Goal: Transaction & Acquisition: Download file/media

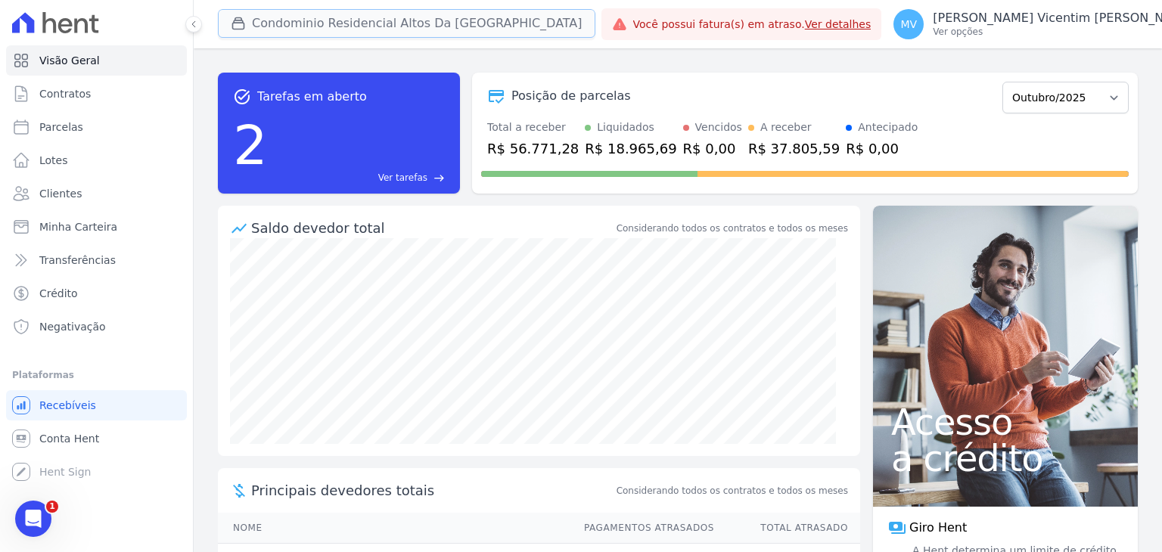
click at [358, 26] on button "Condominio Residencial Altos Da [GEOGRAPHIC_DATA]" at bounding box center [406, 23] width 377 height 29
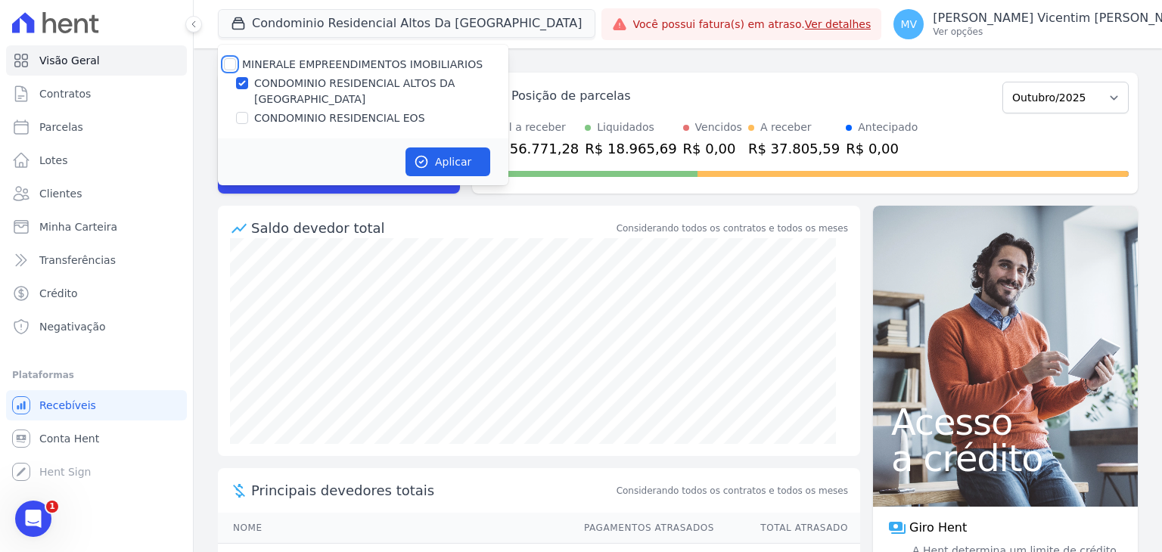
click at [228, 60] on input "MINERALE EMPREENDIMENTOS IMOBILIARIOS" at bounding box center [230, 64] width 12 height 12
checkbox input "true"
click at [228, 60] on input "MINERALE EMPREENDIMENTOS IMOBILIARIOS" at bounding box center [230, 64] width 12 height 12
checkbox input "false"
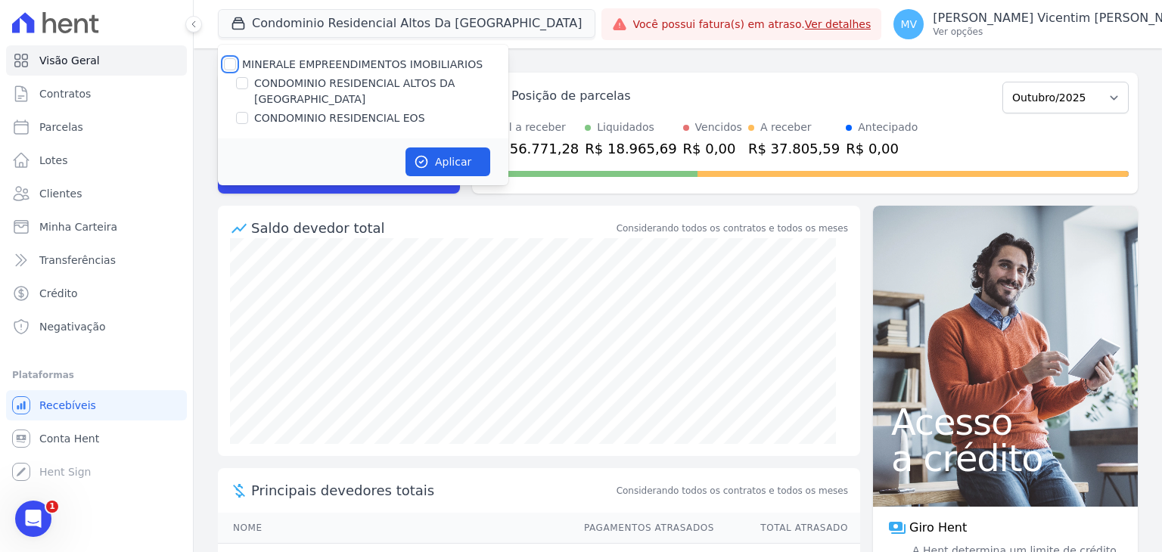
checkbox input "false"
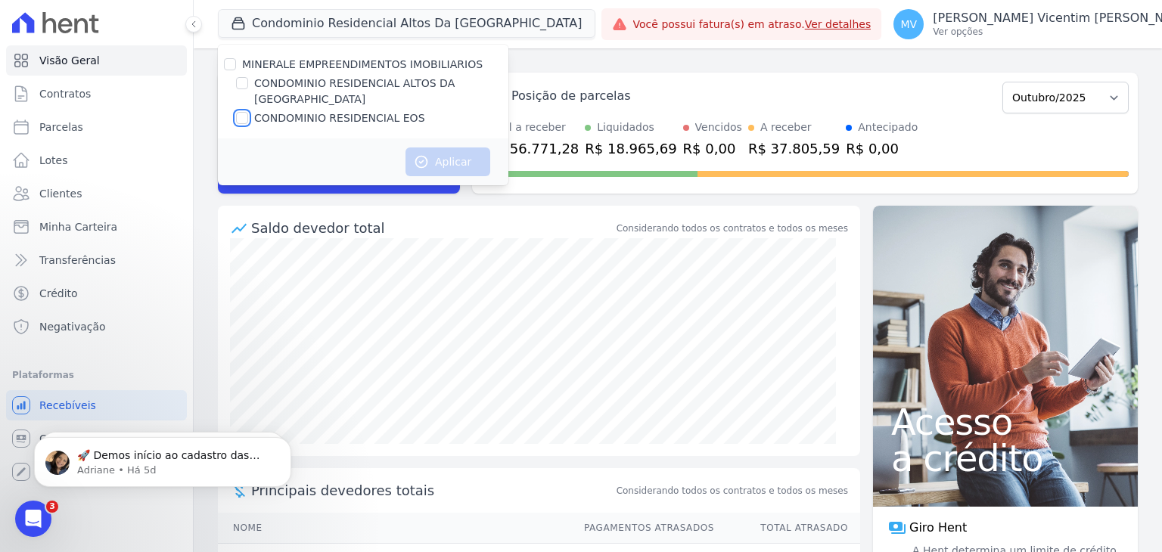
click at [244, 112] on input "CONDOMINIO RESIDENCIAL EOS" at bounding box center [242, 118] width 12 height 12
checkbox input "true"
click at [454, 148] on button "Aplicar" at bounding box center [447, 161] width 85 height 29
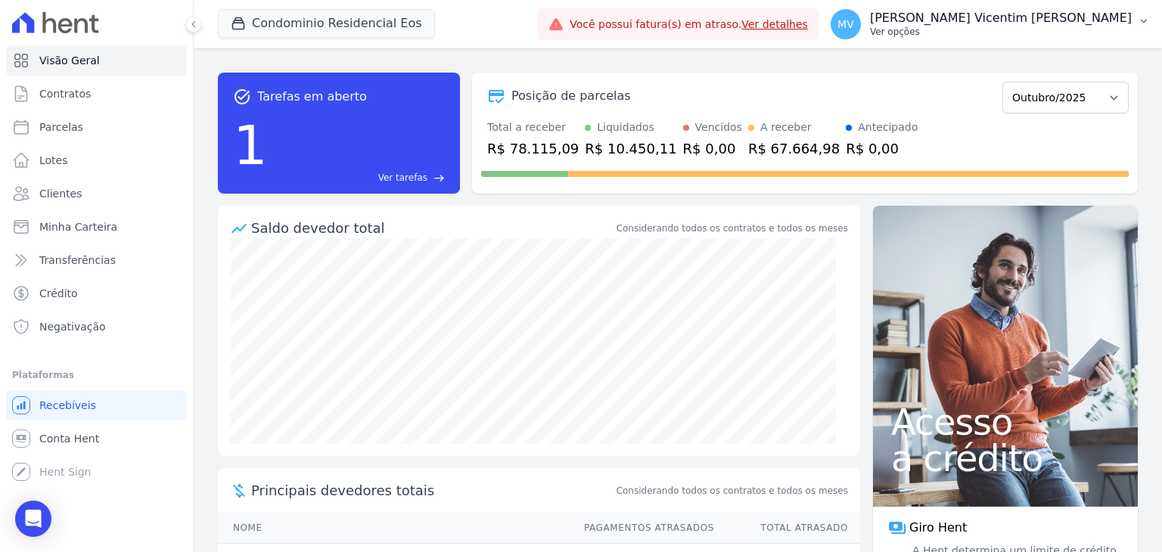
click at [1068, 24] on p "[PERSON_NAME] Vicentim [PERSON_NAME]" at bounding box center [1001, 18] width 262 height 15
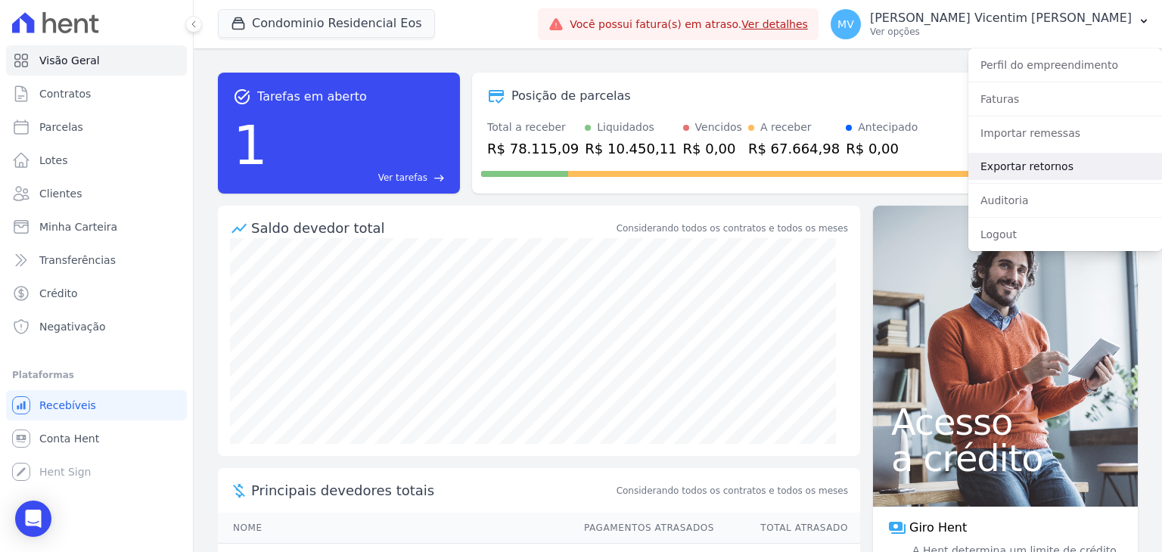
click at [992, 167] on link "Exportar retornos" at bounding box center [1065, 166] width 194 height 27
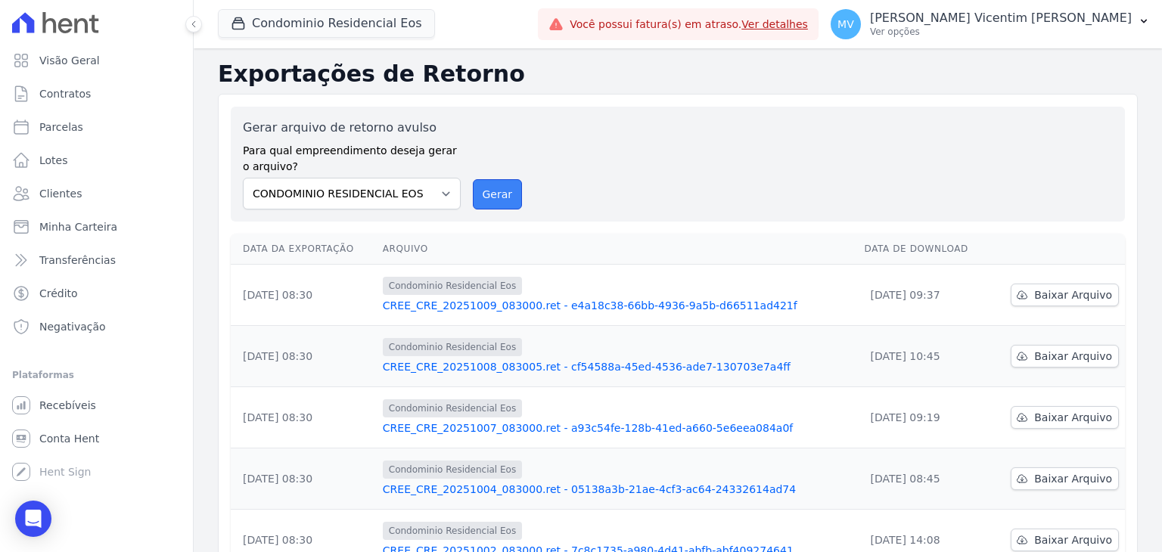
click at [491, 191] on button "Gerar" at bounding box center [498, 194] width 50 height 30
drag, startPoint x: 495, startPoint y: 203, endPoint x: 623, endPoint y: 137, distance: 144.8
click at [495, 203] on button "Gerar" at bounding box center [498, 194] width 50 height 30
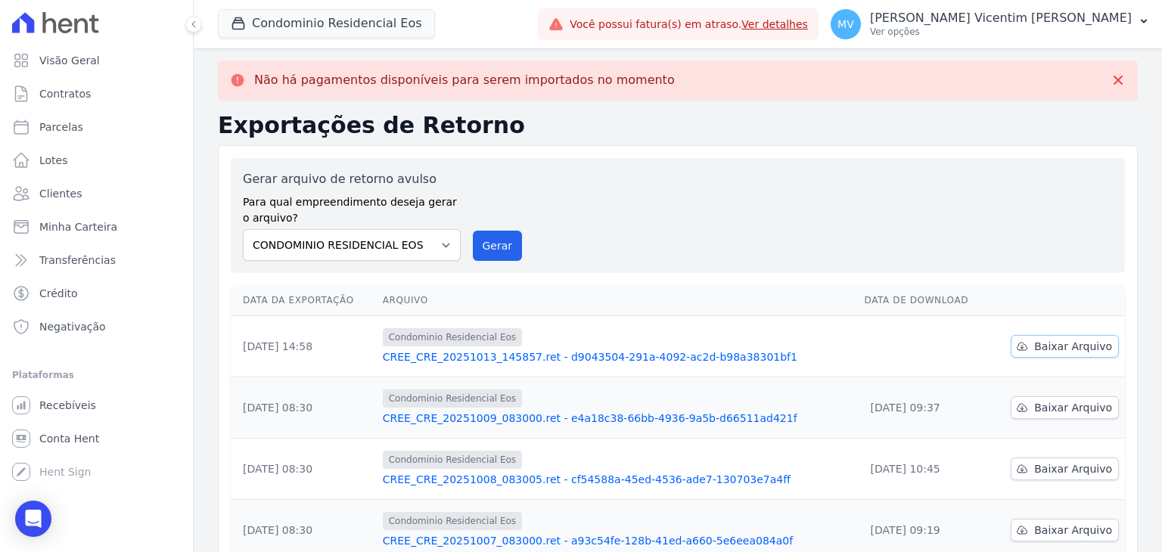
click at [1083, 349] on span "Baixar Arquivo" at bounding box center [1073, 346] width 78 height 15
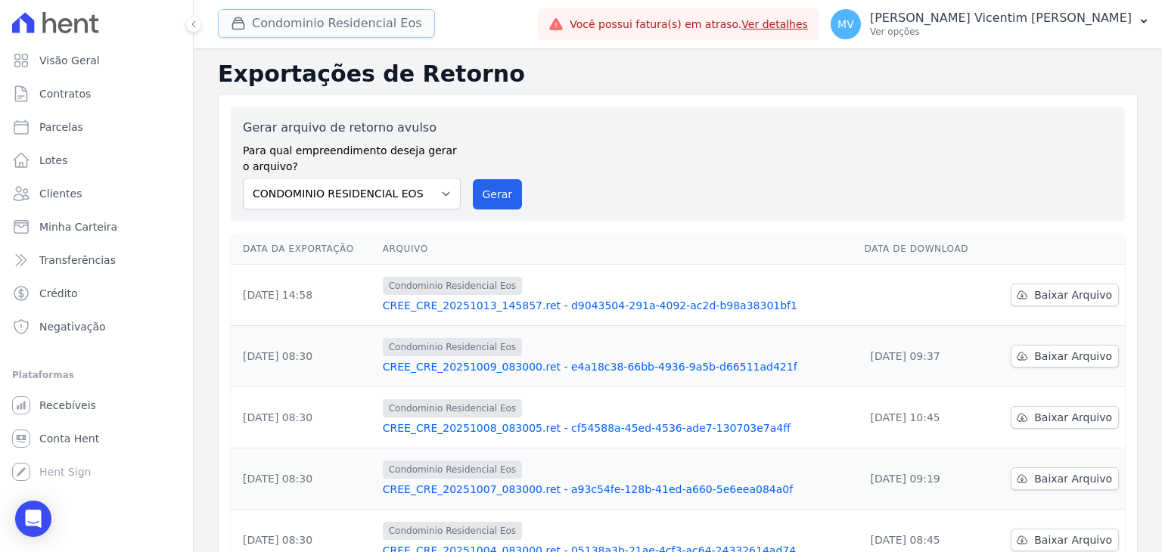
click at [396, 19] on button "Condominio Residencial Eos" at bounding box center [326, 23] width 217 height 29
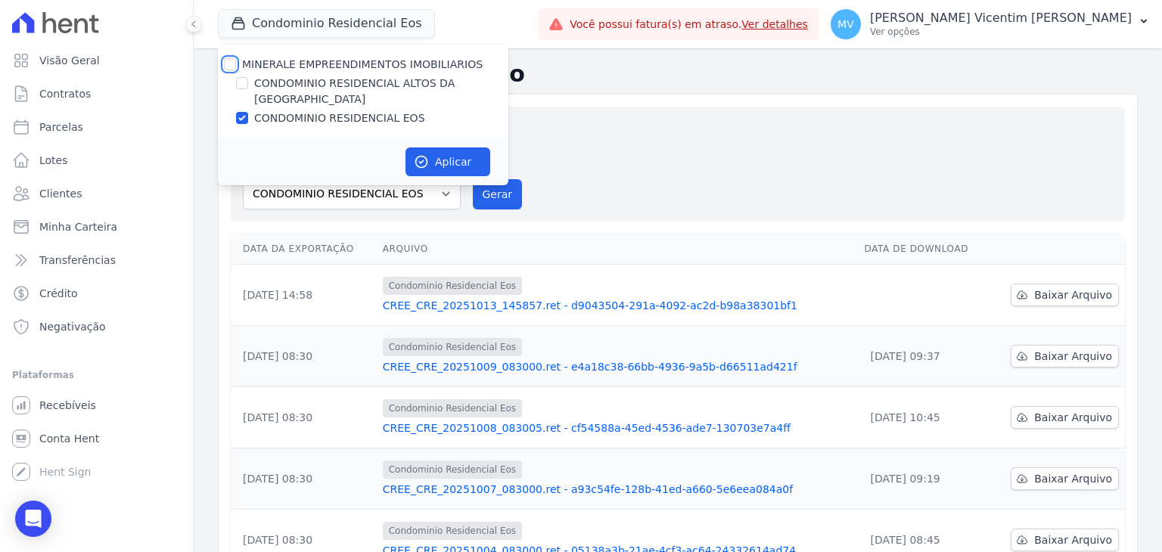
click at [232, 66] on input "MINERALE EMPREENDIMENTOS IMOBILIARIOS" at bounding box center [230, 64] width 12 height 12
checkbox input "true"
click at [230, 64] on input "MINERALE EMPREENDIMENTOS IMOBILIARIOS" at bounding box center [230, 64] width 12 height 12
checkbox input "false"
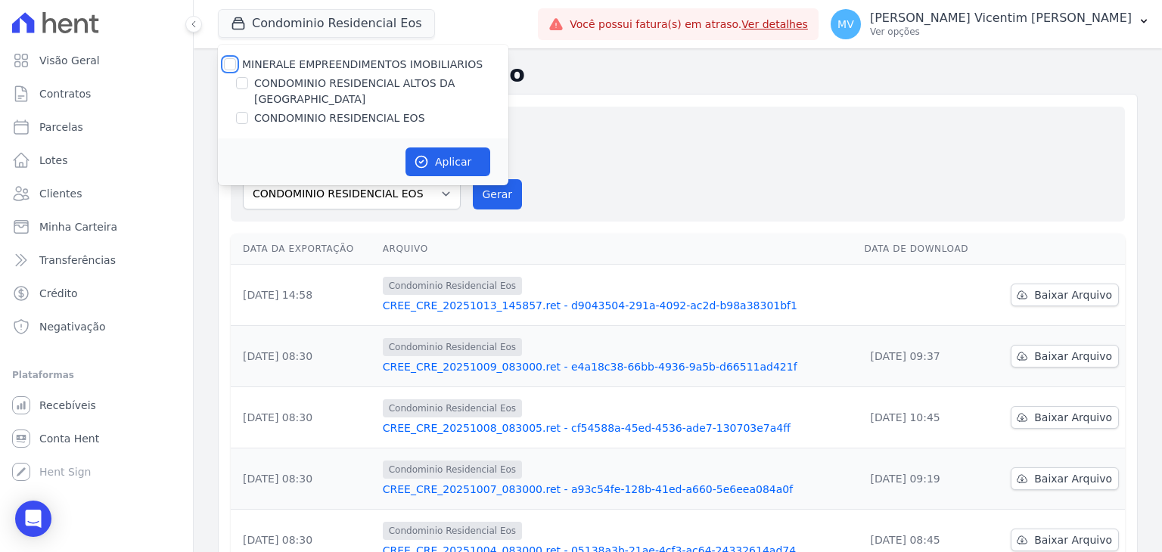
checkbox input "false"
click at [238, 82] on input "CONDOMINIO RESIDENCIAL ALTOS DA [GEOGRAPHIC_DATA]" at bounding box center [242, 83] width 12 height 12
checkbox input "true"
click at [458, 150] on button "Aplicar" at bounding box center [447, 161] width 85 height 29
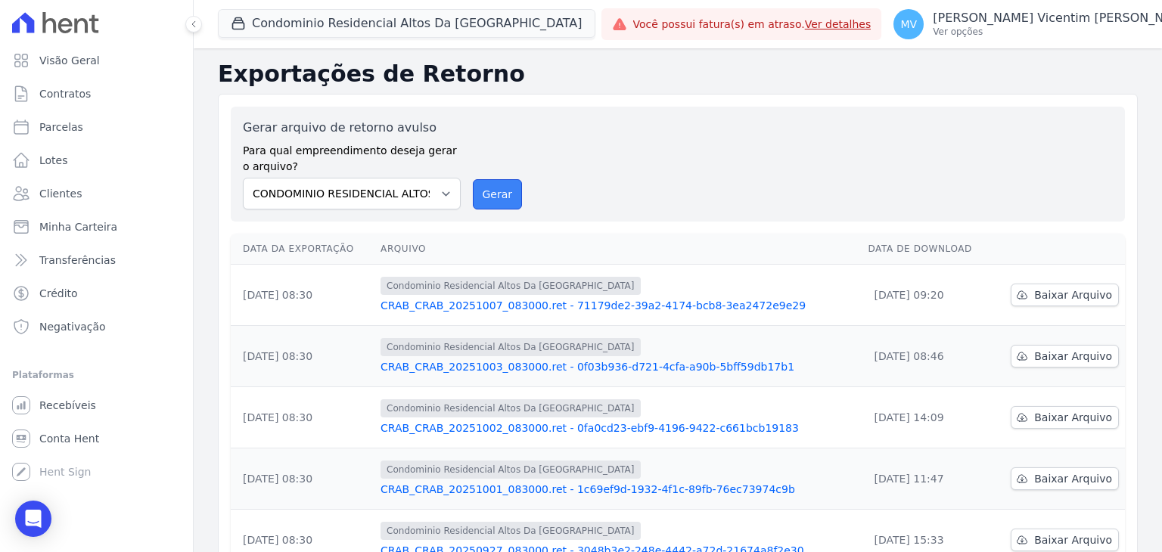
click at [503, 199] on button "Gerar" at bounding box center [498, 194] width 50 height 30
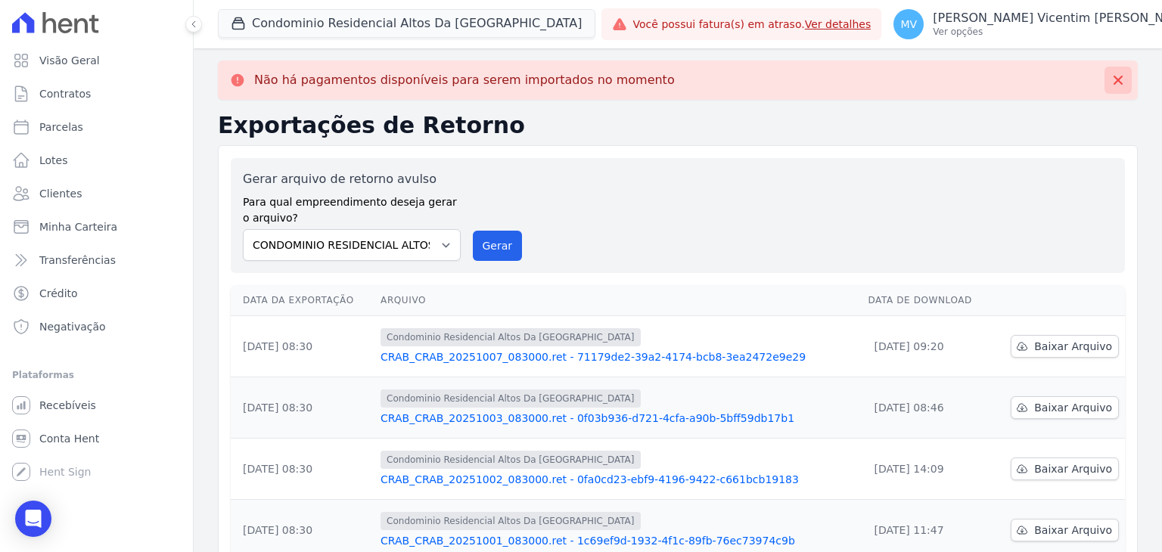
click at [1113, 82] on icon at bounding box center [1117, 80] width 9 height 9
